Goal: Task Accomplishment & Management: Use online tool/utility

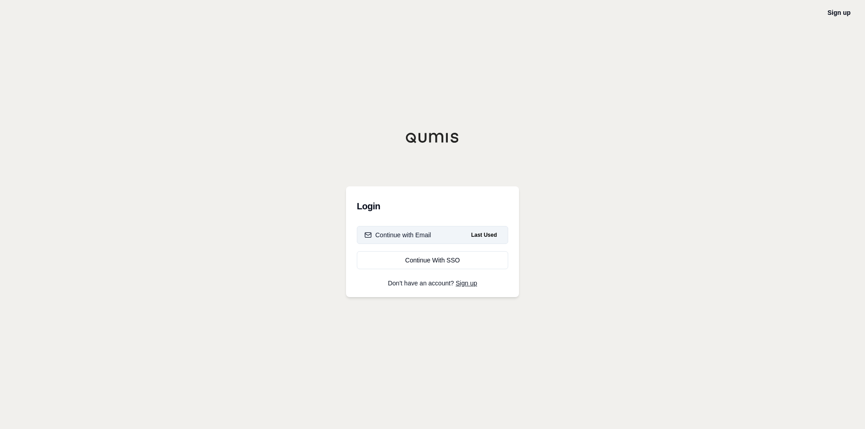
click at [394, 237] on div "Continue with Email" at bounding box center [398, 235] width 67 height 9
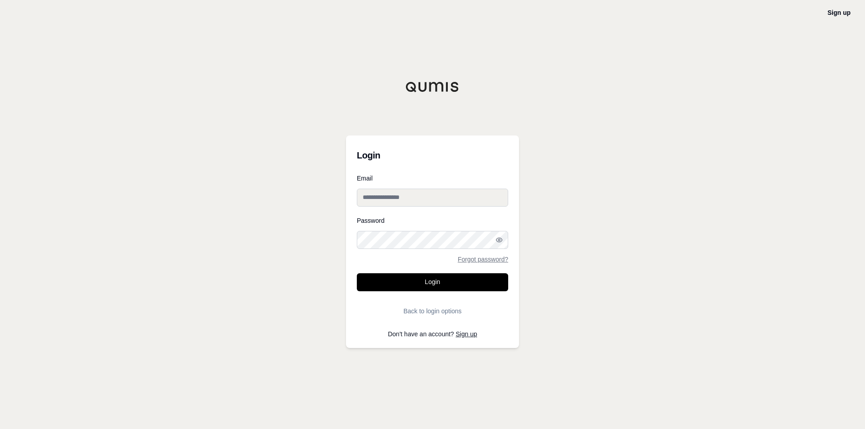
type input "**********"
click at [413, 284] on button "Login" at bounding box center [432, 283] width 151 height 18
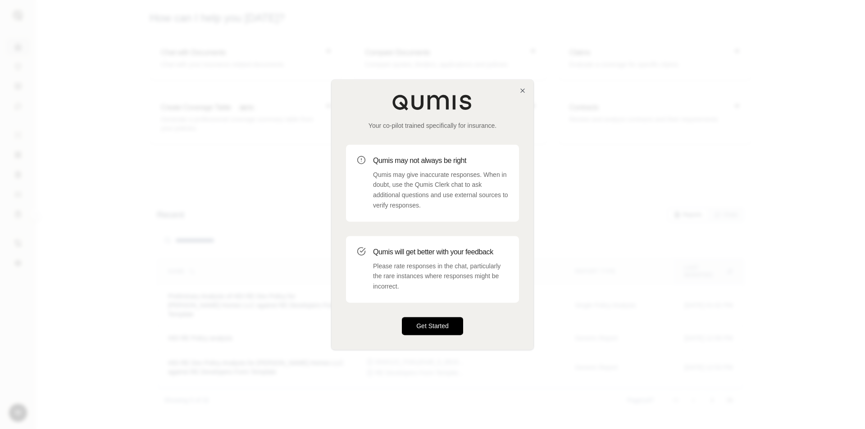
click at [427, 326] on button "Get Started" at bounding box center [432, 326] width 61 height 18
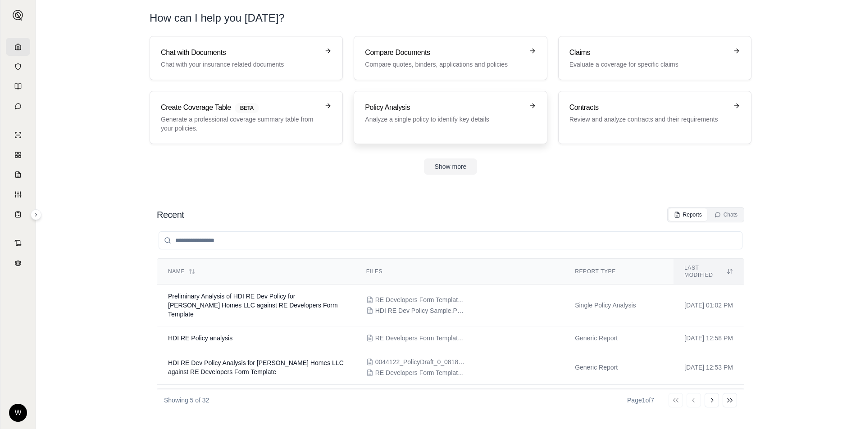
click at [402, 117] on p "Analyze a single policy to identify key details" at bounding box center [444, 119] width 158 height 9
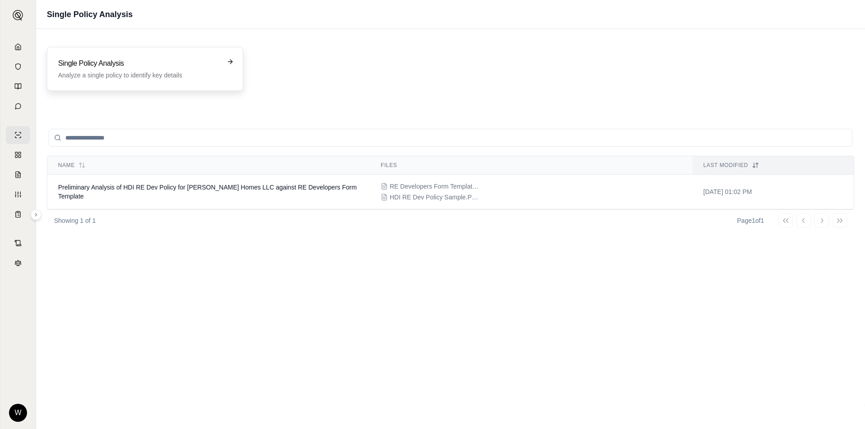
click at [222, 60] on div "Single Policy Analysis Analyze a single policy to identify key details" at bounding box center [145, 69] width 174 height 22
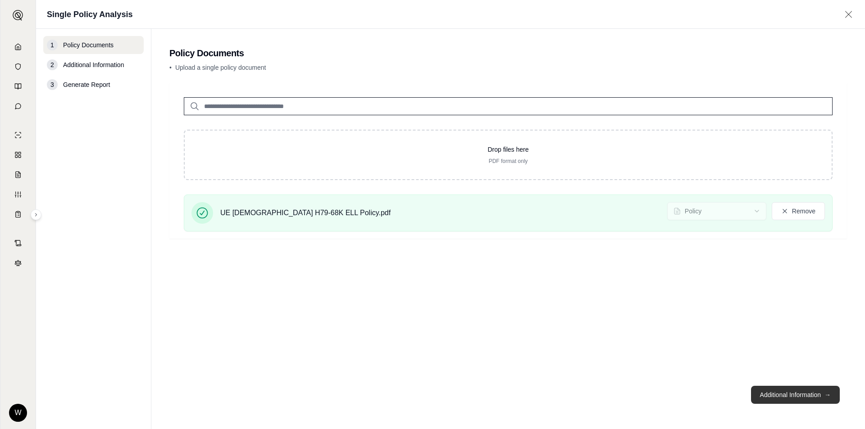
click at [795, 392] on button "Additional Information →" at bounding box center [795, 395] width 89 height 18
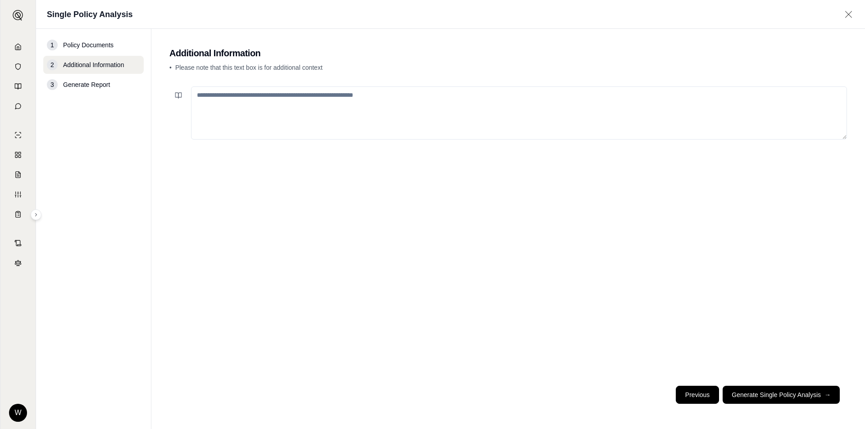
click at [696, 392] on button "Previous" at bounding box center [697, 395] width 43 height 18
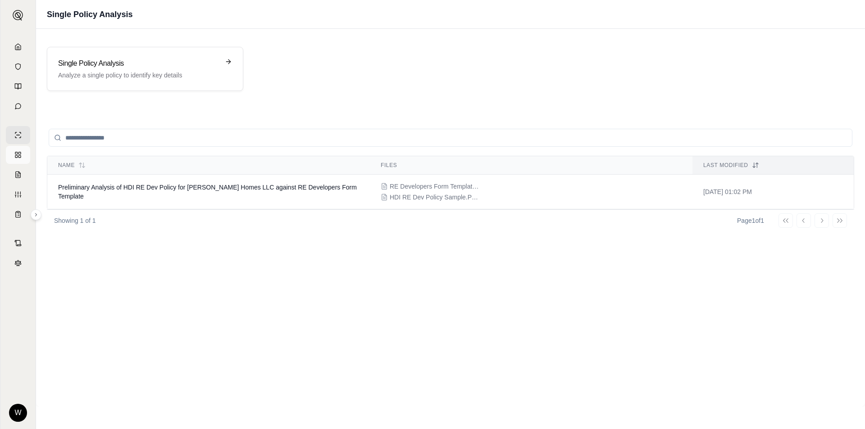
click at [23, 159] on link at bounding box center [18, 155] width 24 height 18
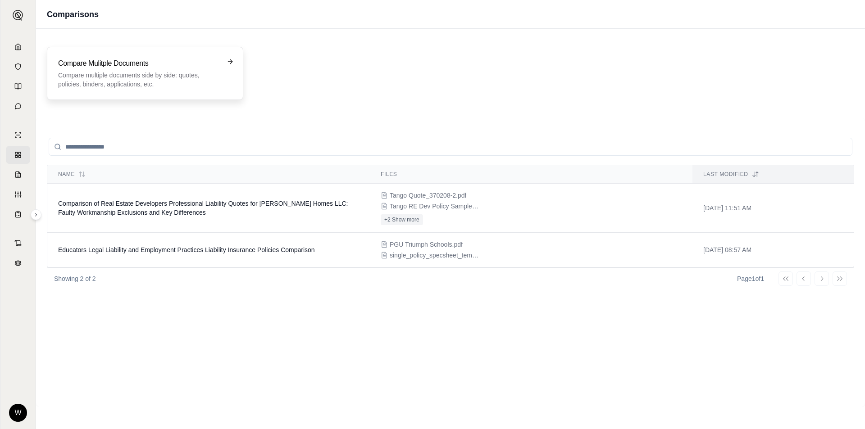
click at [159, 73] on p "Compare multiple documents side by side: quotes, policies, binders, application…" at bounding box center [138, 80] width 161 height 18
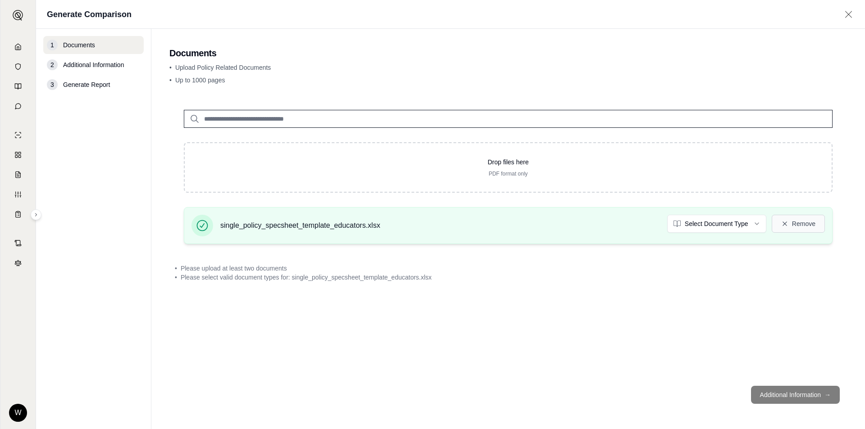
click at [803, 225] on button "Remove" at bounding box center [798, 224] width 53 height 18
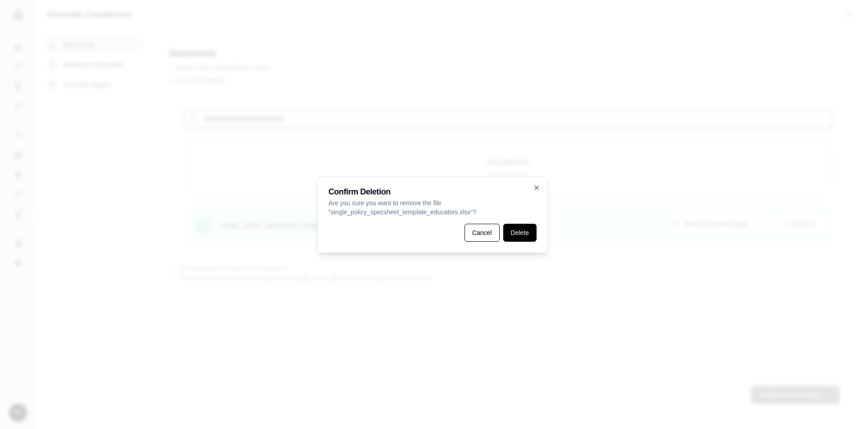
click at [516, 233] on button "Delete" at bounding box center [519, 233] width 33 height 18
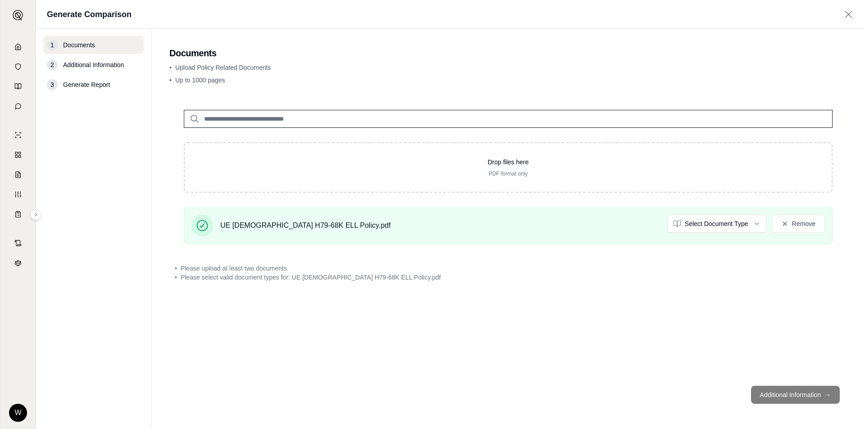
click at [793, 392] on footer "Additional Information →" at bounding box center [508, 395] width 678 height 32
click at [22, 45] on link at bounding box center [18, 47] width 24 height 18
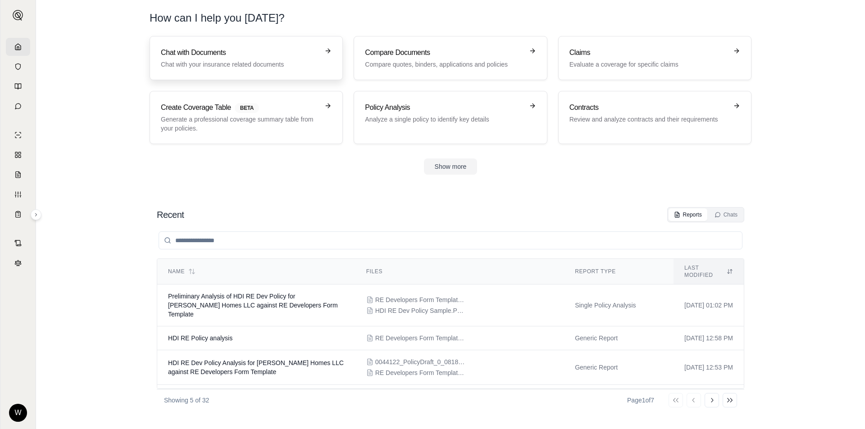
click at [257, 55] on h3 "Chat with Documents" at bounding box center [240, 52] width 158 height 11
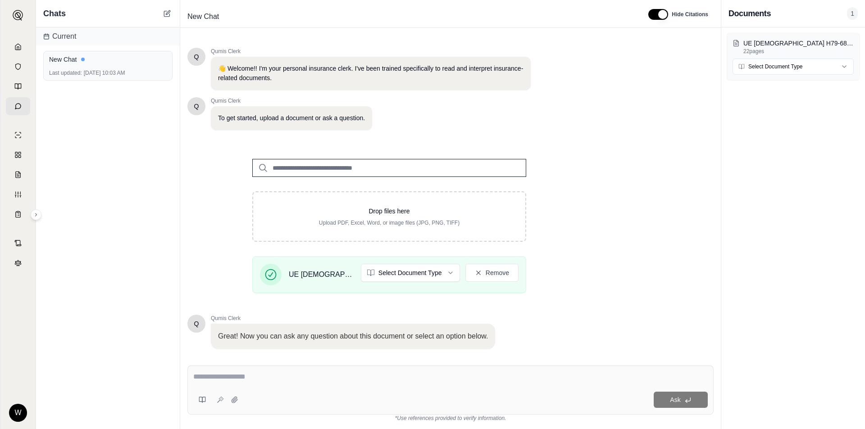
scroll to position [57, 0]
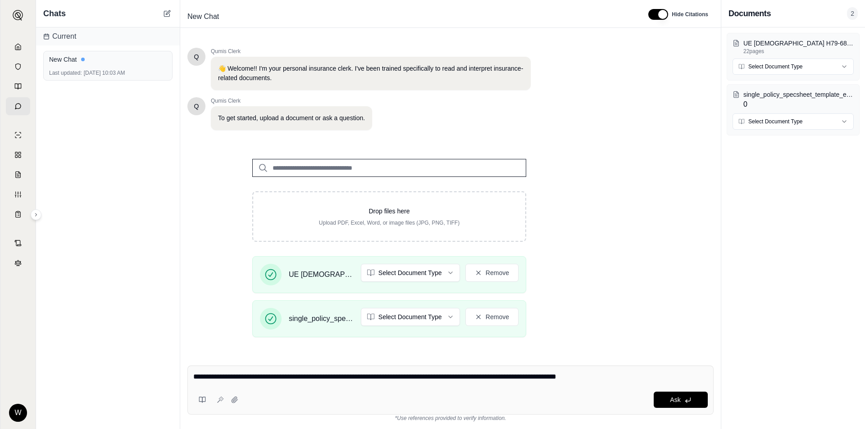
click at [512, 376] on textarea "**********" at bounding box center [450, 377] width 515 height 11
click at [652, 372] on div "**********" at bounding box center [450, 390] width 526 height 49
click at [661, 378] on textarea "**********" at bounding box center [450, 377] width 515 height 11
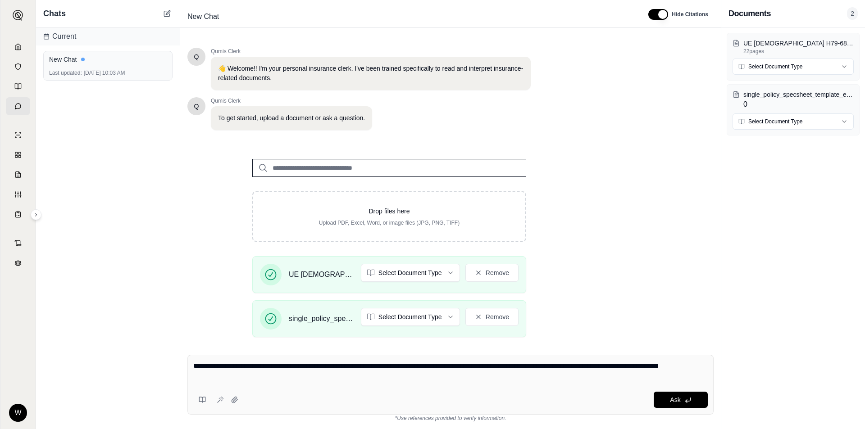
type textarea "**********"
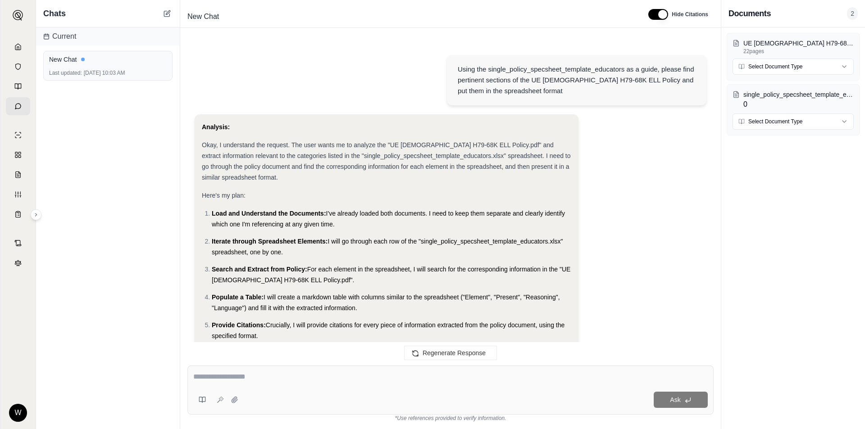
scroll to position [929, 0]
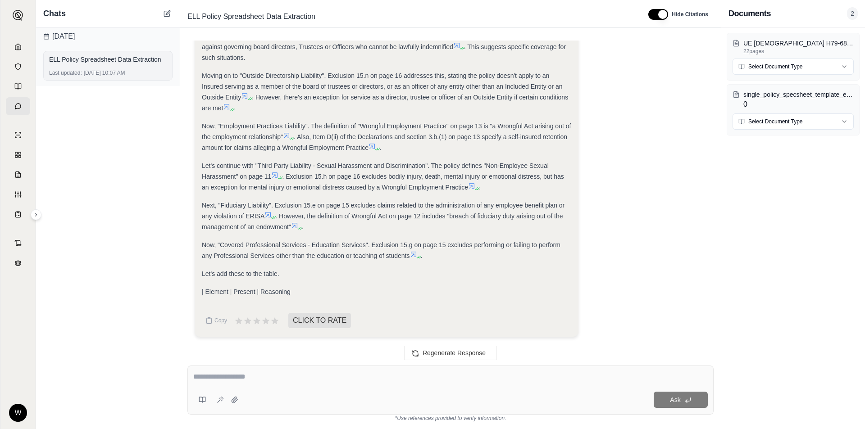
click at [111, 60] on div "ELL Policy Spreadsheet Data Extraction" at bounding box center [108, 59] width 118 height 9
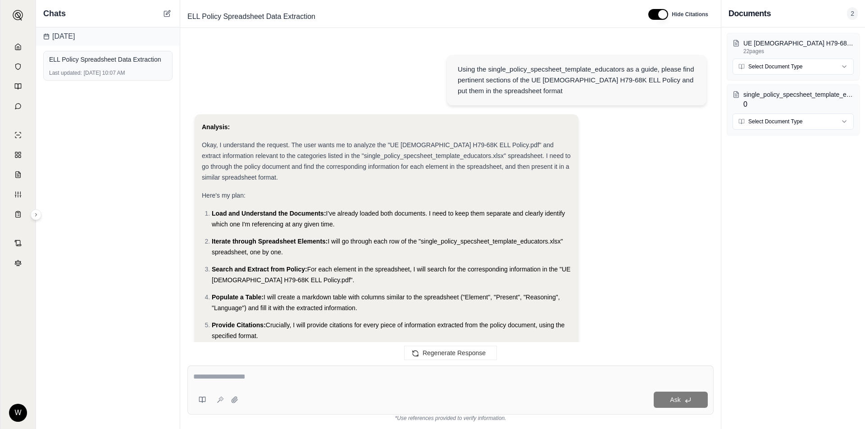
scroll to position [929, 0]
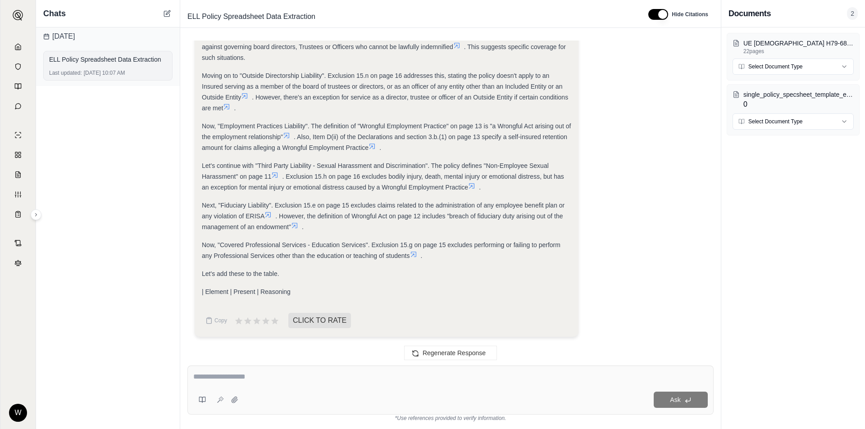
click at [103, 60] on div "ELL Policy Spreadsheet Data Extraction" at bounding box center [108, 59] width 118 height 9
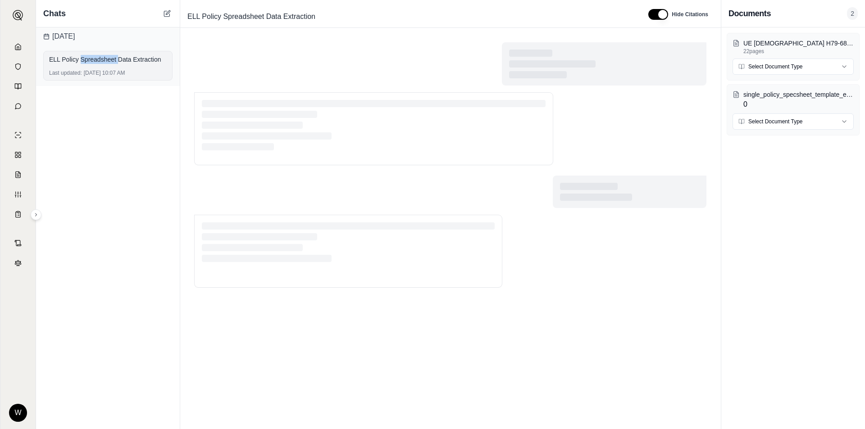
click at [103, 60] on div "ELL Policy Spreadsheet Data Extraction" at bounding box center [108, 59] width 118 height 9
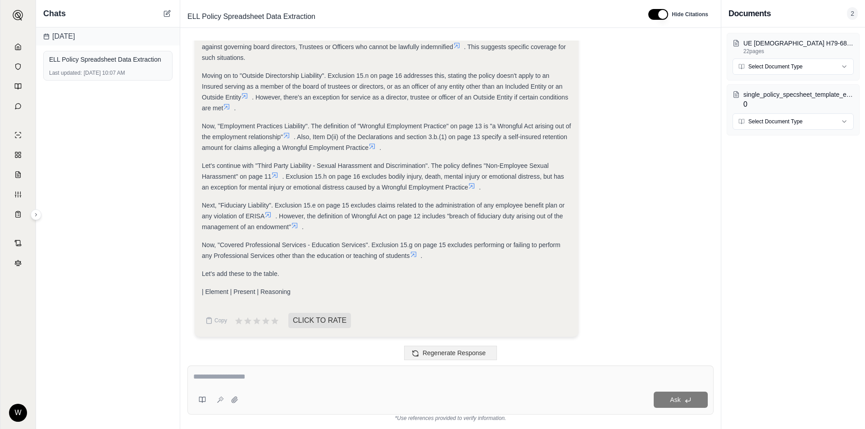
click at [431, 352] on span "Regenerate Response" at bounding box center [454, 353] width 63 height 7
click at [776, 96] on p "single_policy_specsheet_template_educators.xlsx" at bounding box center [799, 94] width 110 height 9
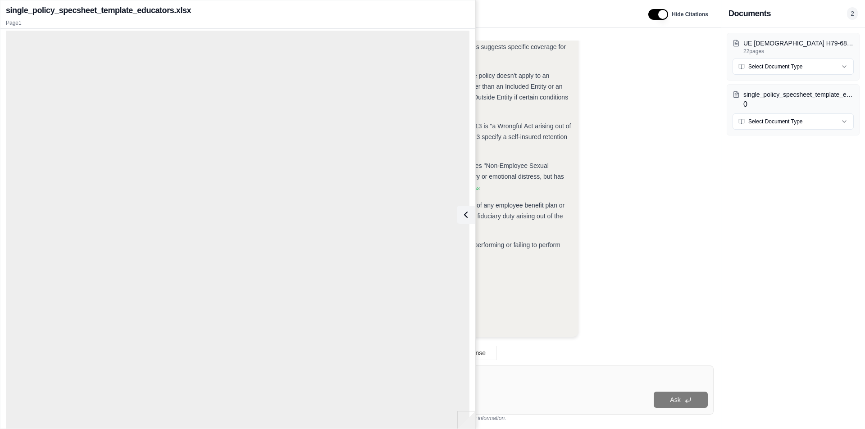
click at [557, 63] on div "Next, "Non-indemnifiable acts of Directors and Officers". Item D(i) of the Decl…" at bounding box center [387, 47] width 370 height 32
click at [546, 386] on div "Ask" at bounding box center [450, 390] width 526 height 49
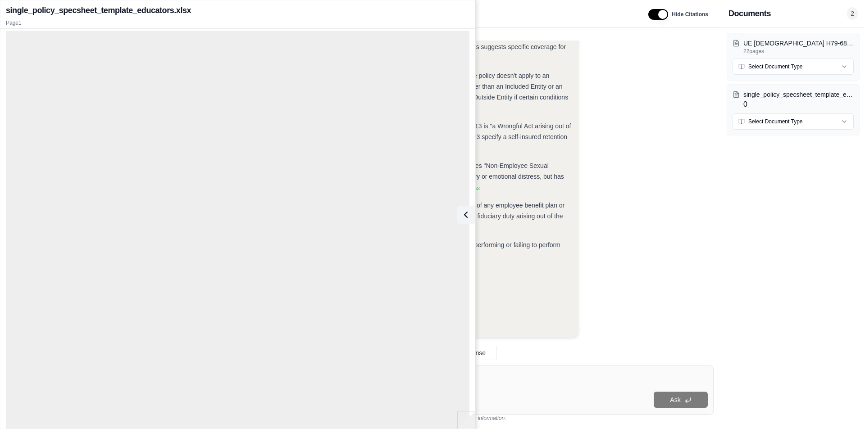
click at [544, 386] on div "Ask" at bounding box center [450, 390] width 526 height 49
click at [470, 425] on div at bounding box center [466, 420] width 18 height 18
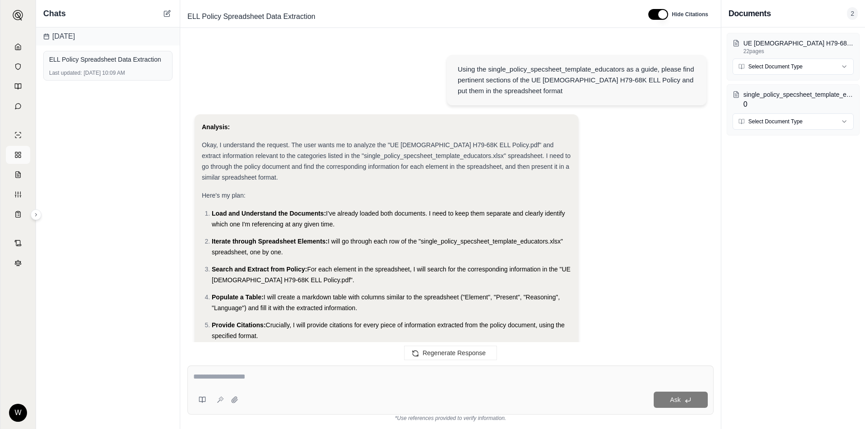
click at [20, 155] on rect at bounding box center [19, 153] width 2 height 2
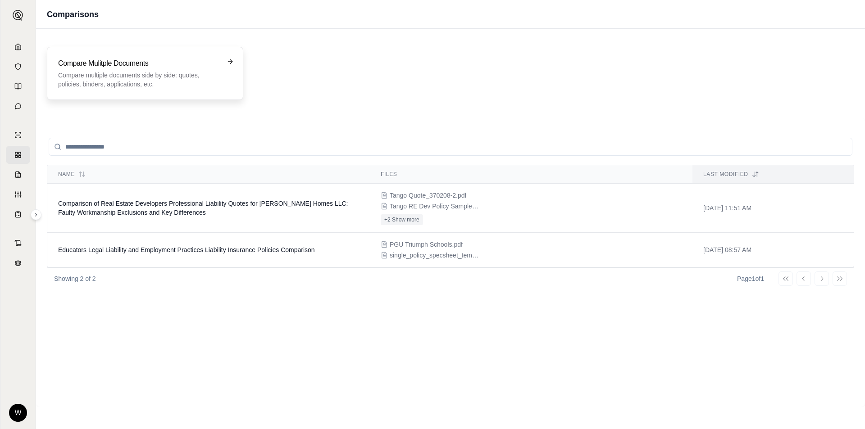
click at [208, 74] on p "Compare multiple documents side by side: quotes, policies, binders, application…" at bounding box center [138, 80] width 161 height 18
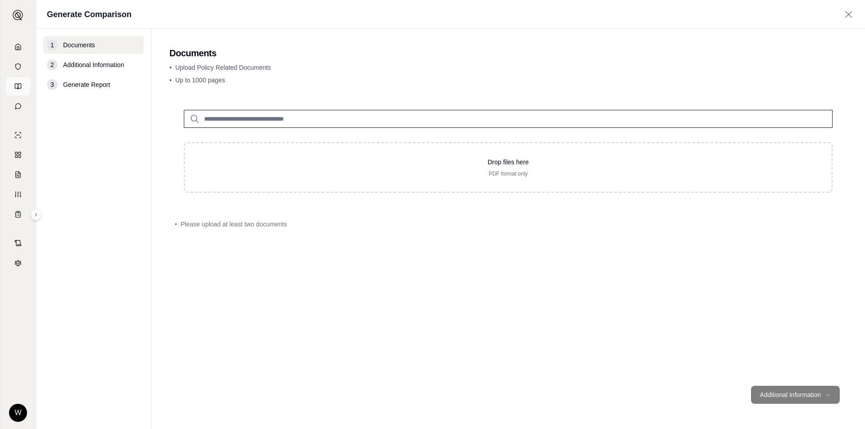
click at [21, 88] on icon at bounding box center [19, 86] width 3 height 5
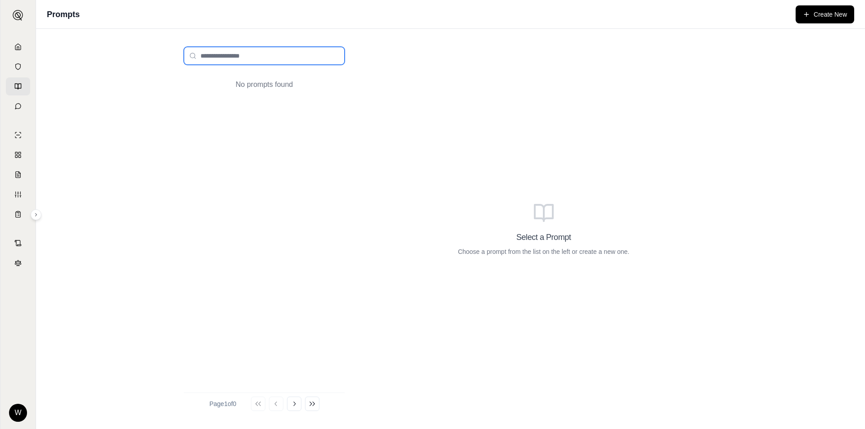
click at [244, 60] on input "search" at bounding box center [264, 56] width 161 height 18
click at [36, 215] on icon at bounding box center [35, 214] width 5 height 5
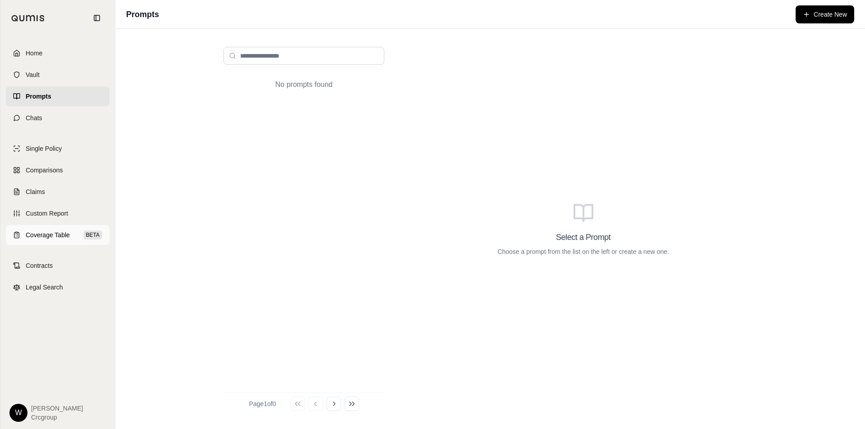
click at [58, 236] on span "Coverage Table" at bounding box center [48, 235] width 44 height 9
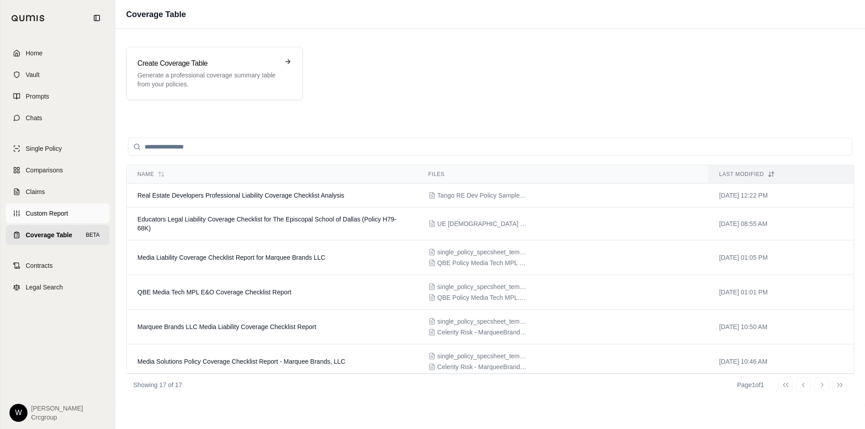
click at [57, 213] on span "Custom Report" at bounding box center [47, 213] width 42 height 9
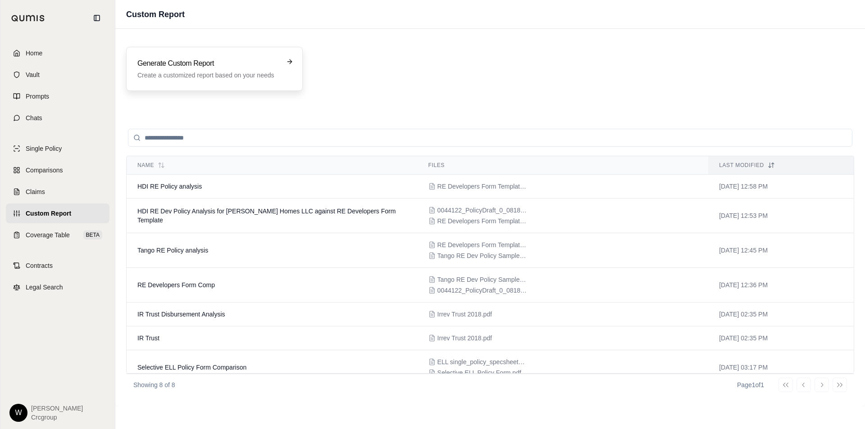
click at [284, 69] on div "Generate Custom Report Create a customized report based on your needs" at bounding box center [214, 69] width 154 height 22
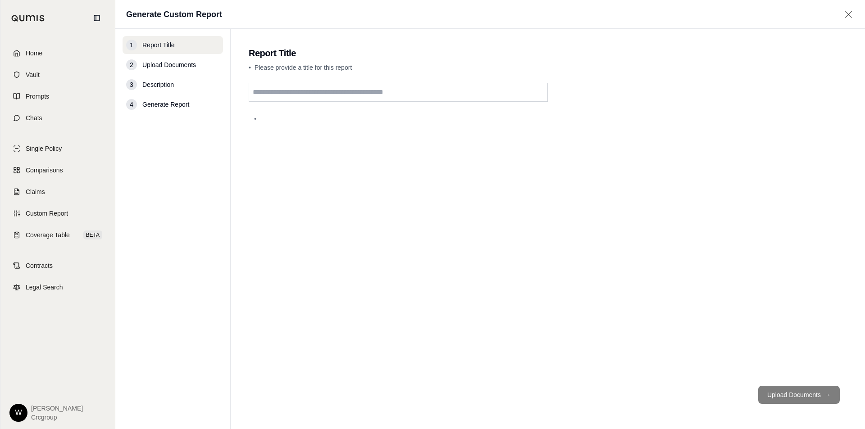
click at [318, 91] on input "text" at bounding box center [398, 92] width 299 height 19
type input "**********"
click at [793, 395] on button "Upload Documents →" at bounding box center [799, 395] width 82 height 18
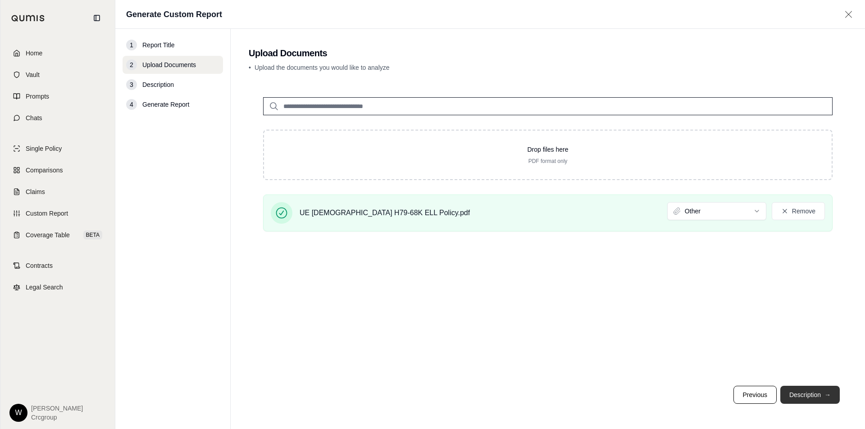
click at [800, 394] on button "Description →" at bounding box center [810, 395] width 59 height 18
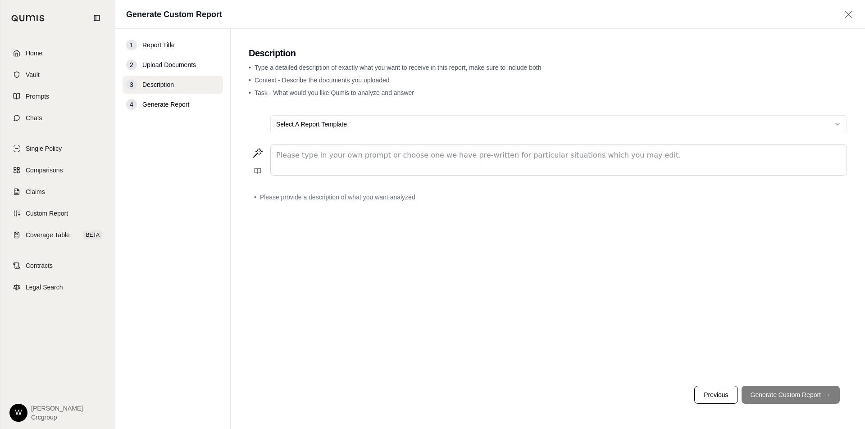
click at [349, 155] on p "editable markdown" at bounding box center [558, 155] width 565 height 11
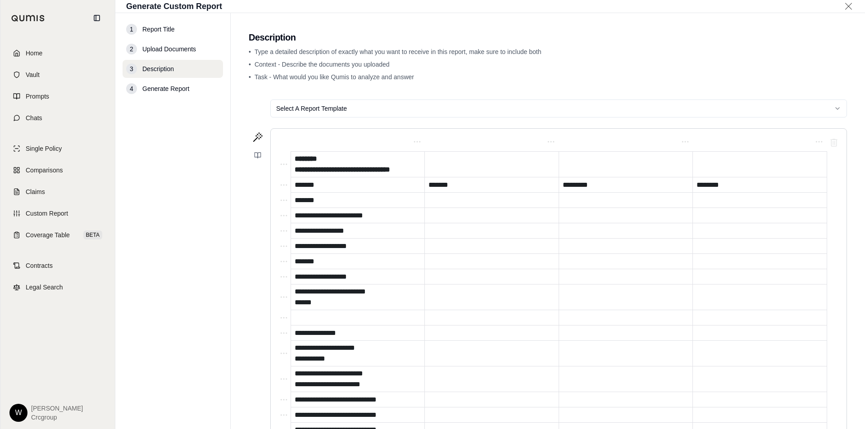
click at [357, 106] on html "**********" at bounding box center [432, 214] width 865 height 429
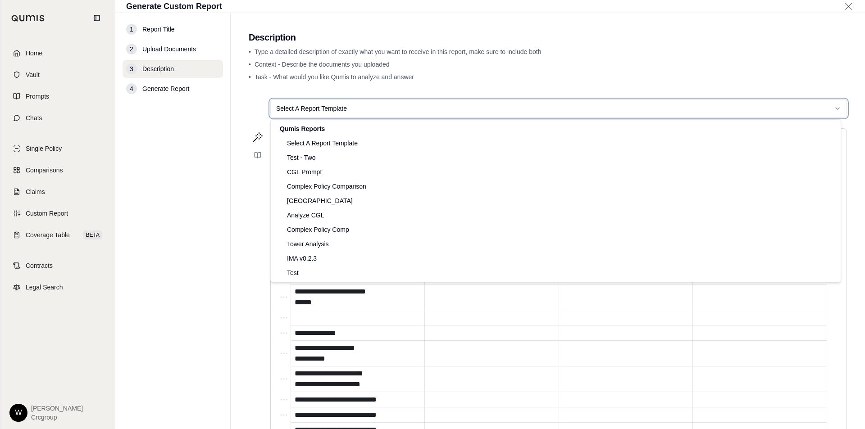
click at [357, 106] on html "**********" at bounding box center [432, 214] width 865 height 429
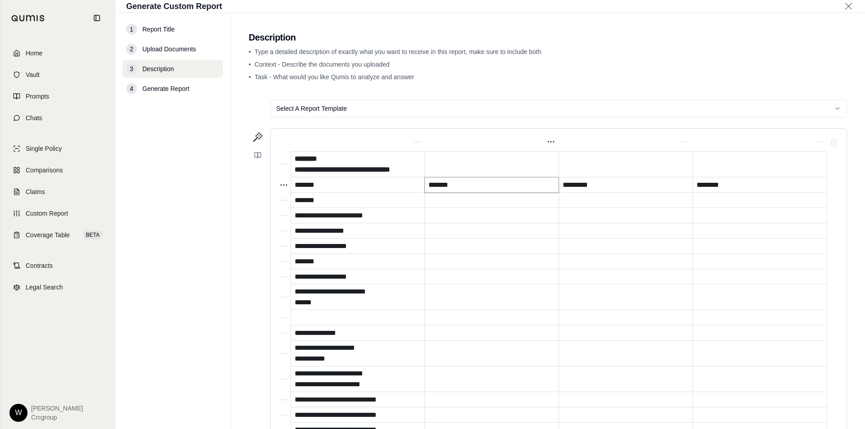
click at [462, 187] on p "*******" at bounding box center [492, 185] width 127 height 11
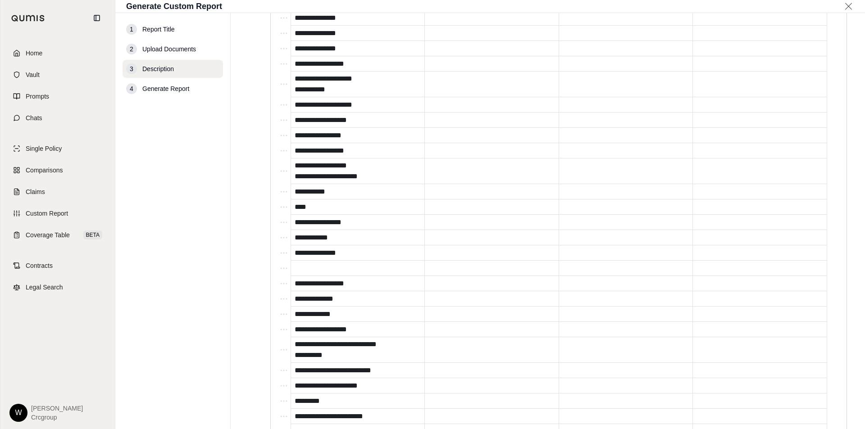
scroll to position [1175, 0]
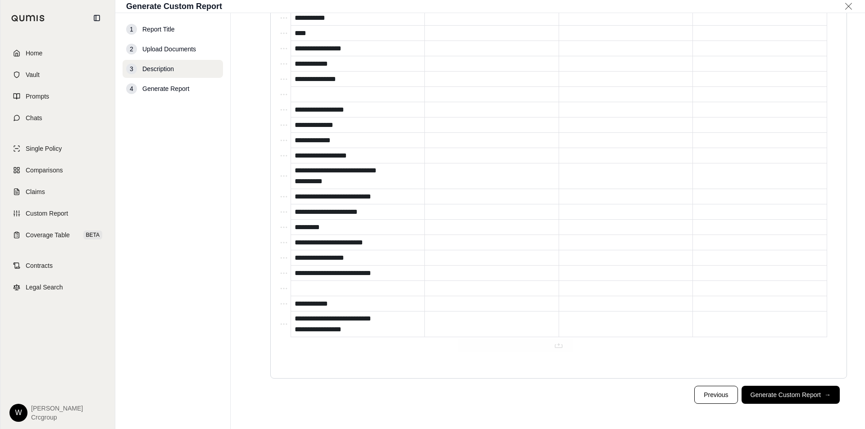
click at [454, 363] on p "editable markdown" at bounding box center [558, 358] width 565 height 11
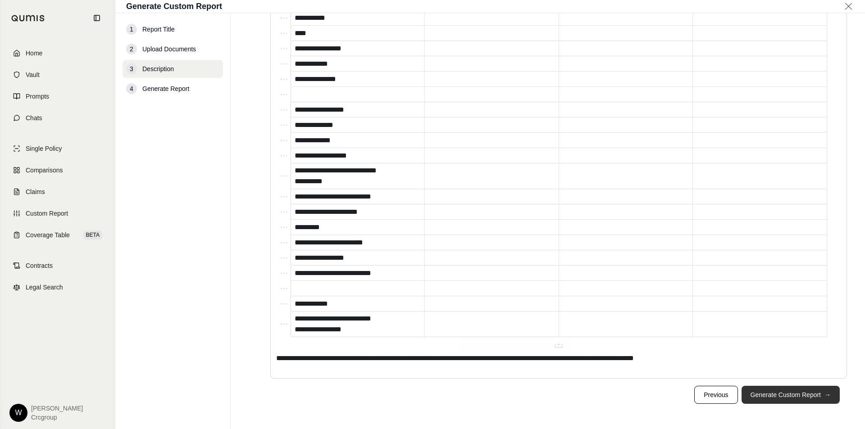
click at [792, 395] on button "Generate Custom Report →" at bounding box center [791, 395] width 98 height 18
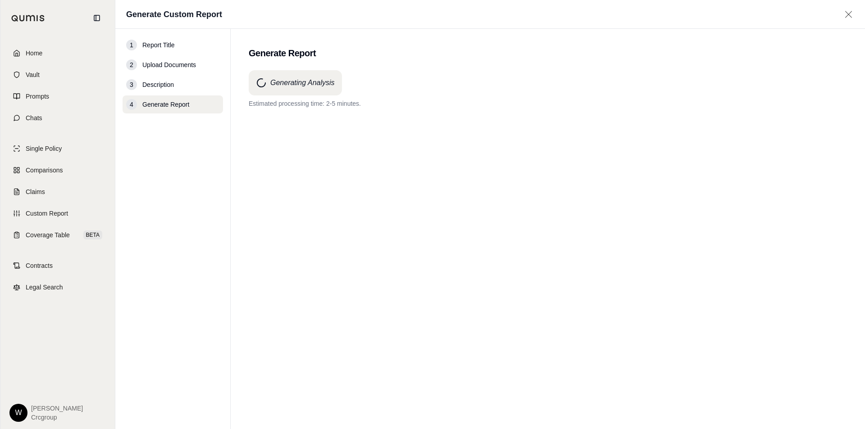
scroll to position [0, 0]
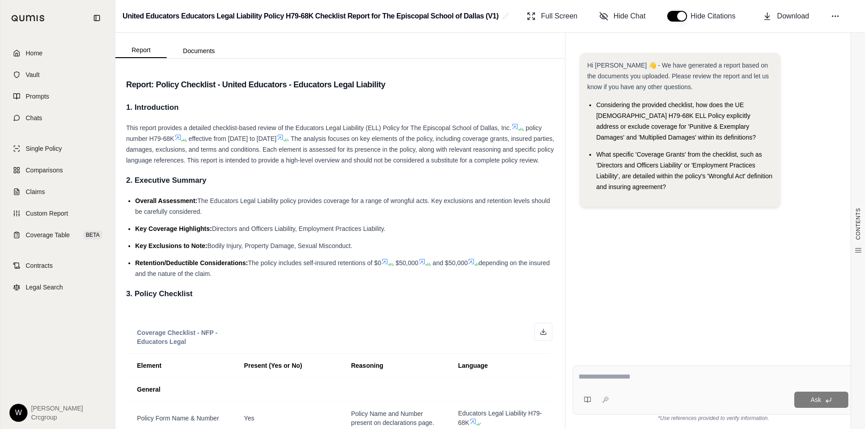
click at [635, 374] on textarea at bounding box center [714, 377] width 270 height 11
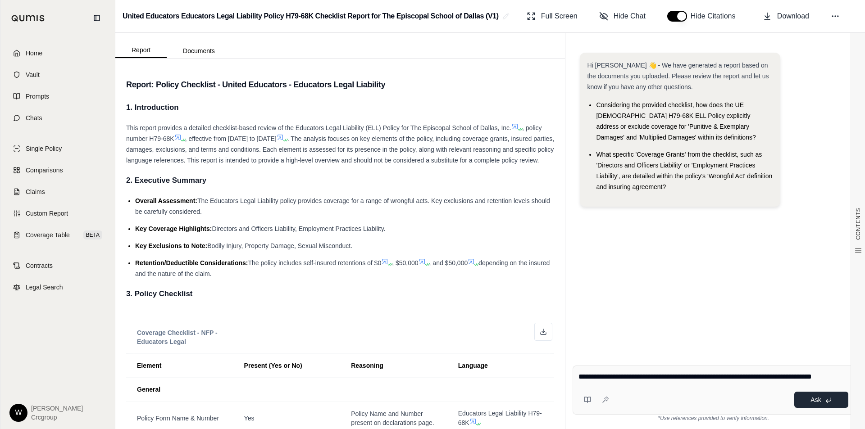
type textarea "**********"
click at [808, 402] on button "Ask" at bounding box center [821, 400] width 54 height 16
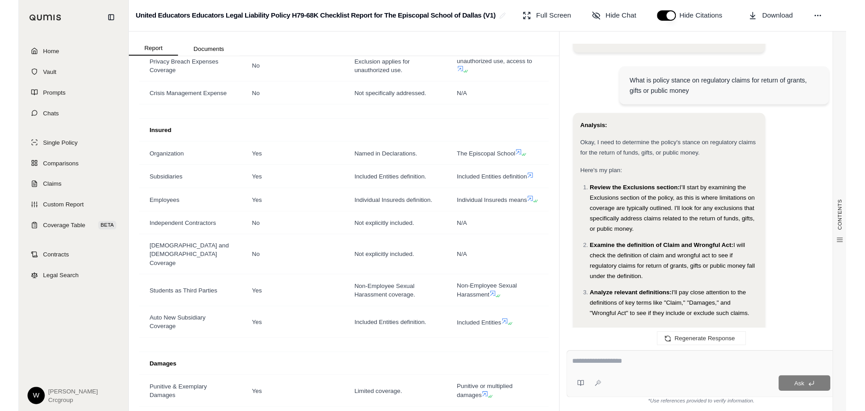
scroll to position [107, 0]
